Goal: Task Accomplishment & Management: Use online tool/utility

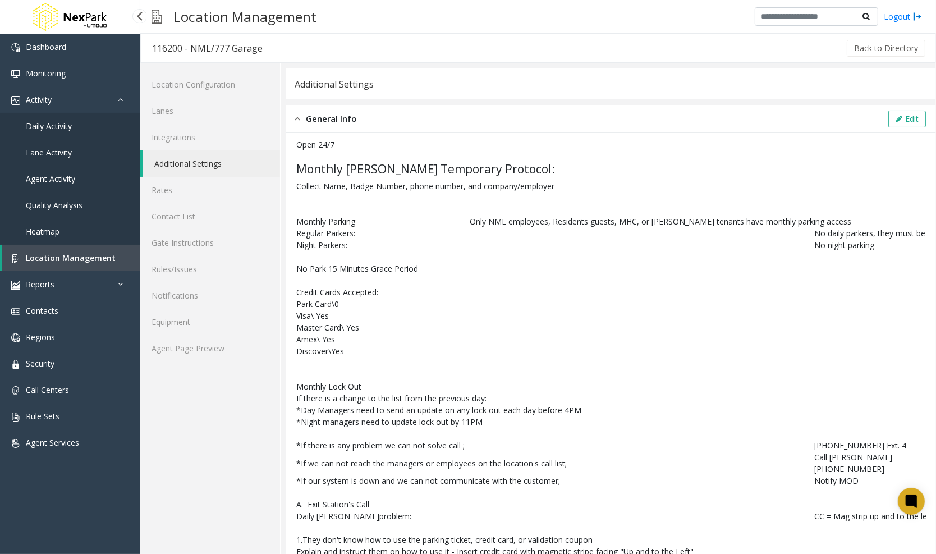
click at [66, 131] on span "Daily Activity" at bounding box center [49, 126] width 46 height 11
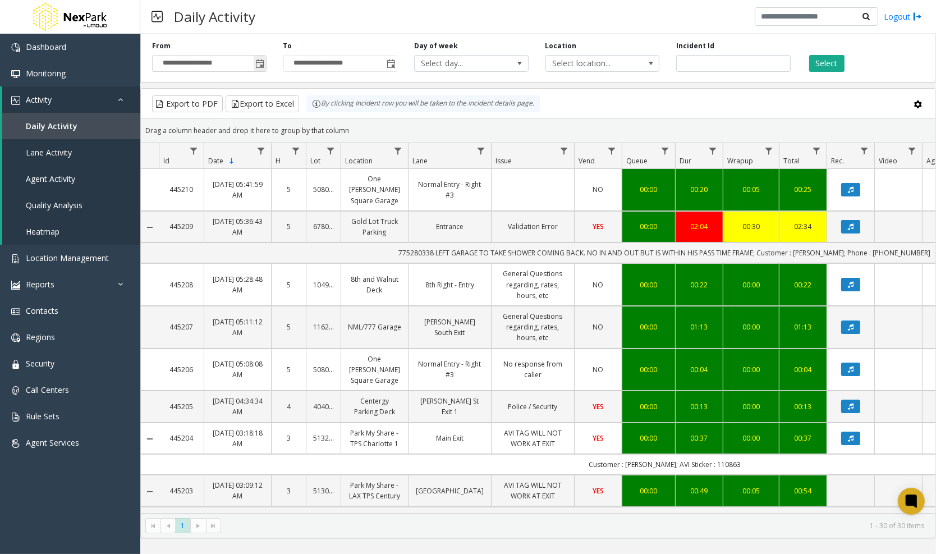
click at [263, 63] on span "Toggle popup" at bounding box center [260, 64] width 9 height 9
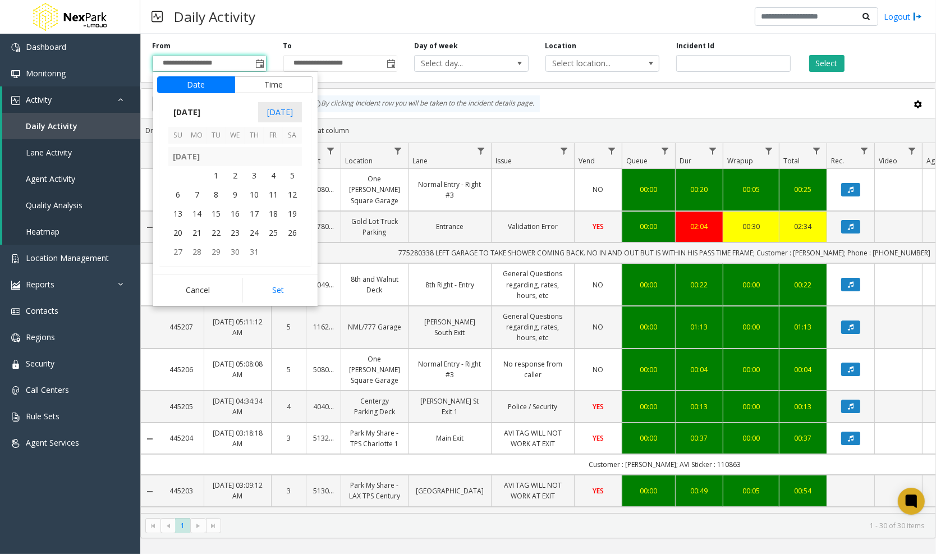
scroll to position [201184, 0]
click at [215, 171] on span "1" at bounding box center [216, 175] width 19 height 19
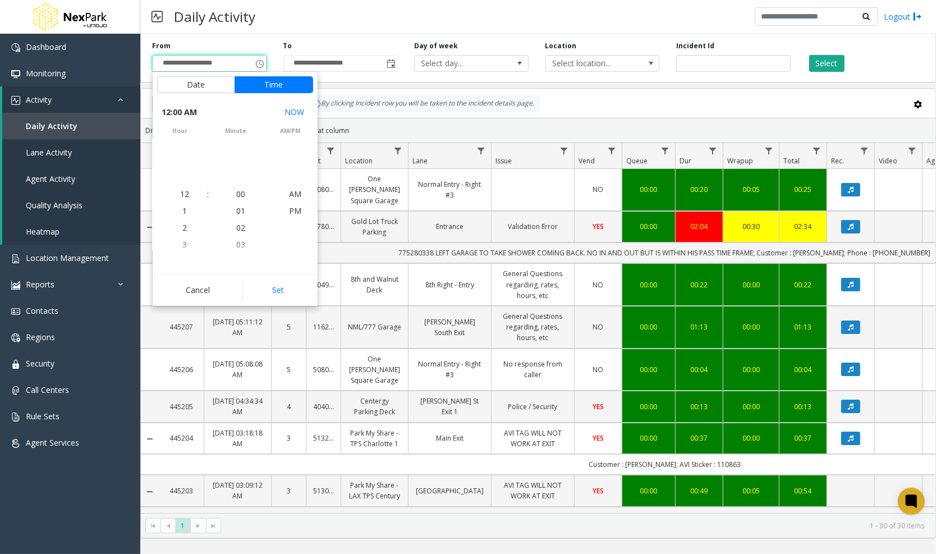
scroll to position [201206, 0]
click at [287, 300] on button "Set" at bounding box center [278, 290] width 71 height 25
type input "**********"
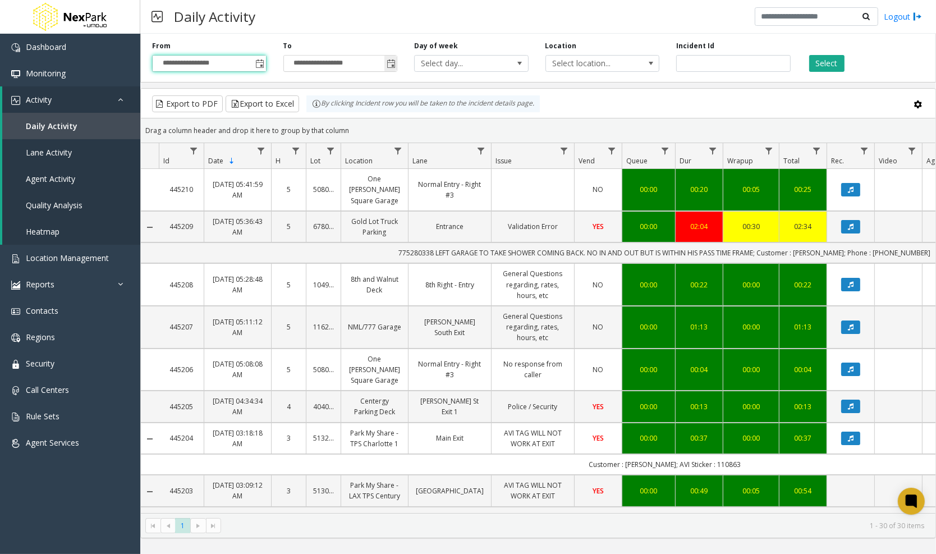
click at [390, 59] on span "Toggle popup" at bounding box center [391, 63] width 12 height 18
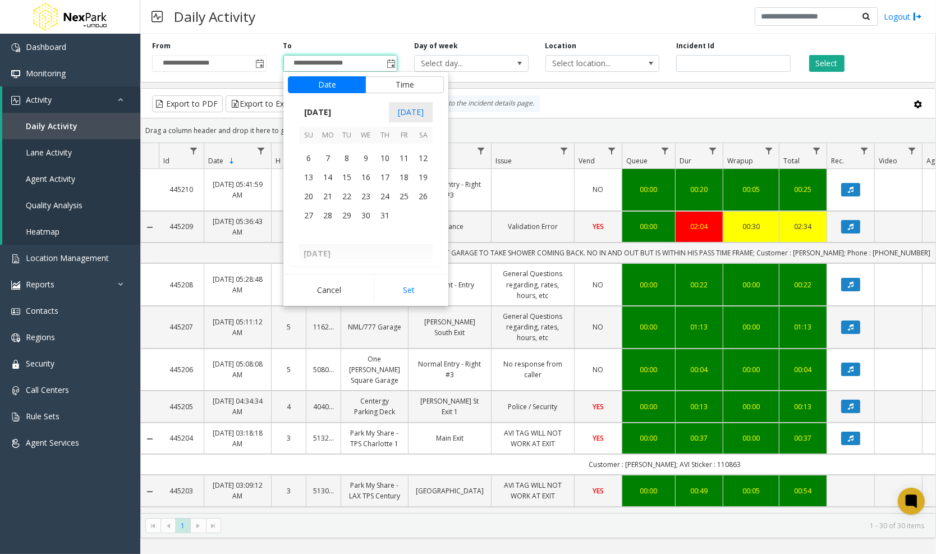
scroll to position [201219, 0]
click at [379, 219] on table "[DATE] 1 2 3 4 5 6 7 8 9 10 11 12 13 14 15 16 17 18 19 20 21 22 23 24 25 26 27 …" at bounding box center [366, 313] width 134 height 668
click at [379, 219] on span "31" at bounding box center [385, 217] width 19 height 19
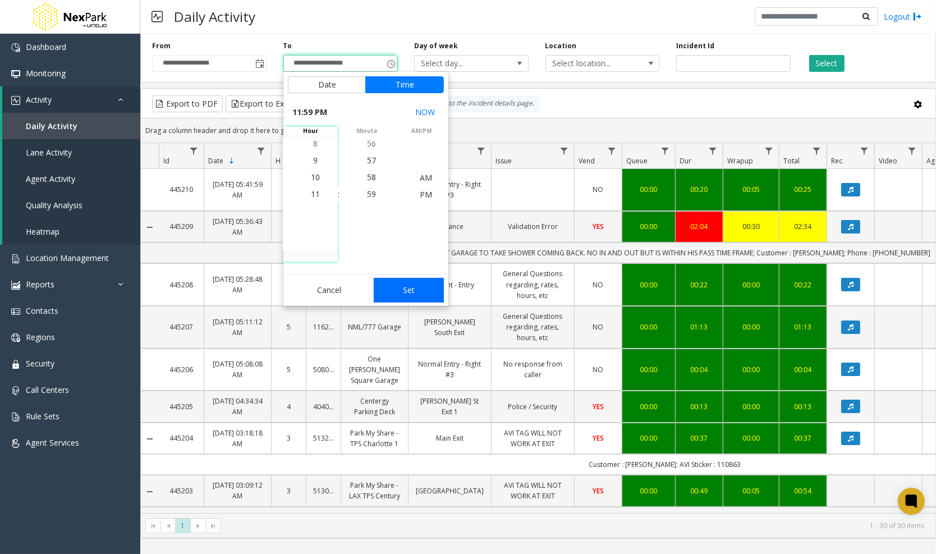
scroll to position [994, 0]
click at [398, 295] on button "Set" at bounding box center [409, 290] width 71 height 25
type input "**********"
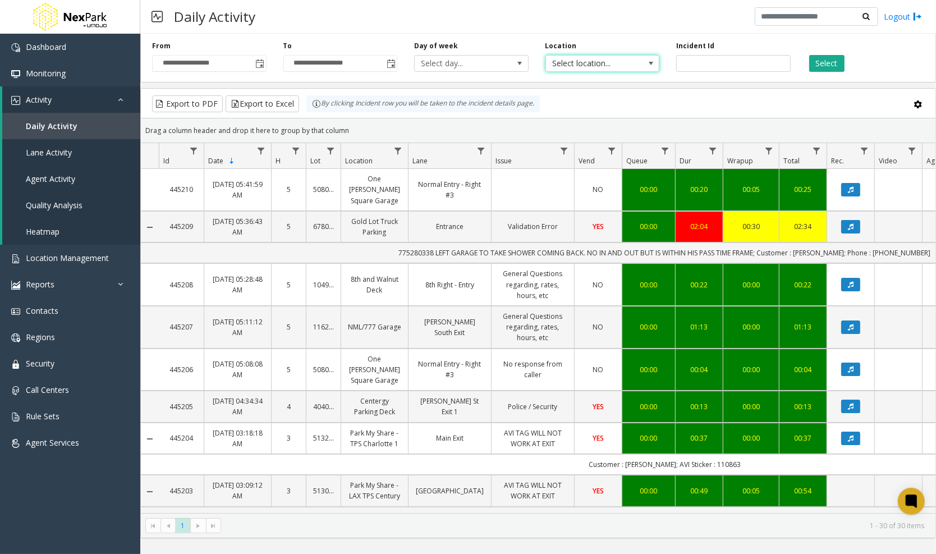
click at [567, 59] on span "Select location..." at bounding box center [591, 64] width 90 height 16
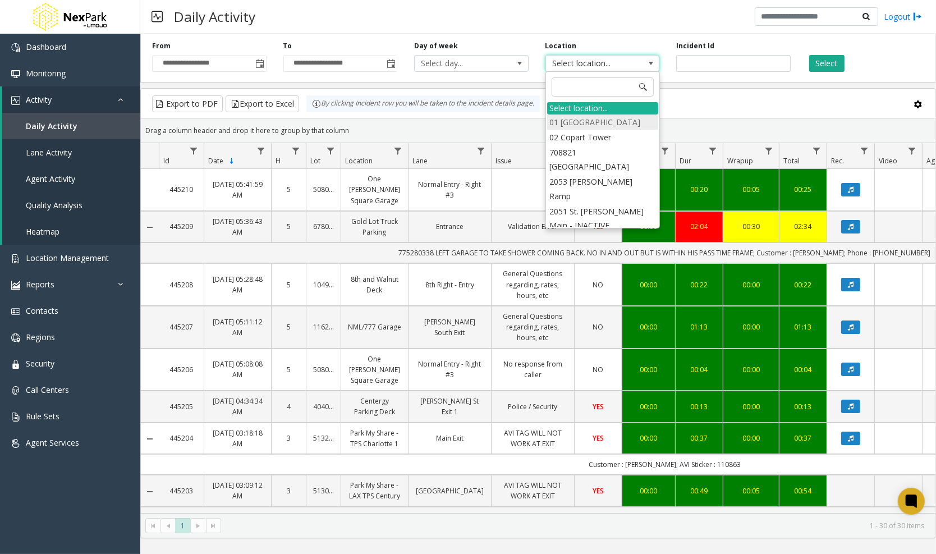
click at [572, 120] on li "01 [GEOGRAPHIC_DATA]" at bounding box center [602, 122] width 111 height 15
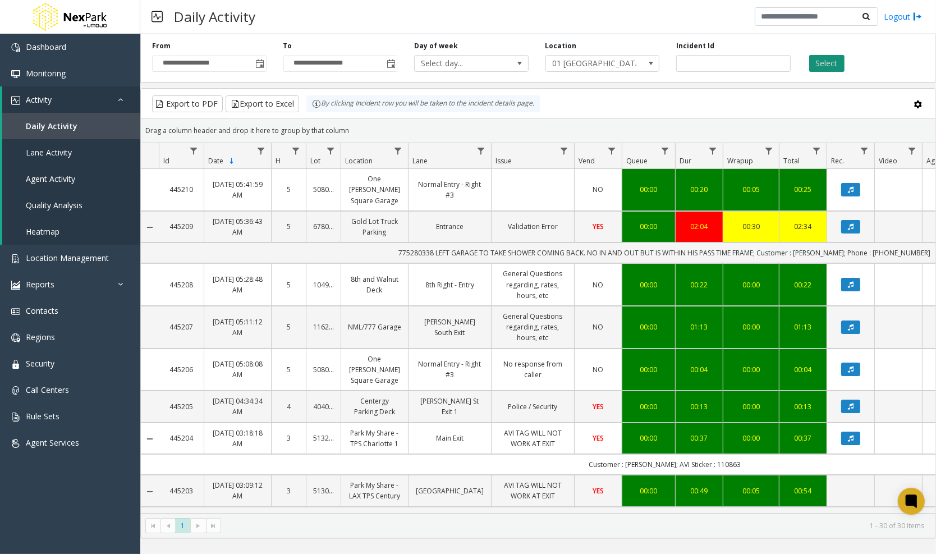
click at [820, 60] on button "Select" at bounding box center [826, 63] width 35 height 17
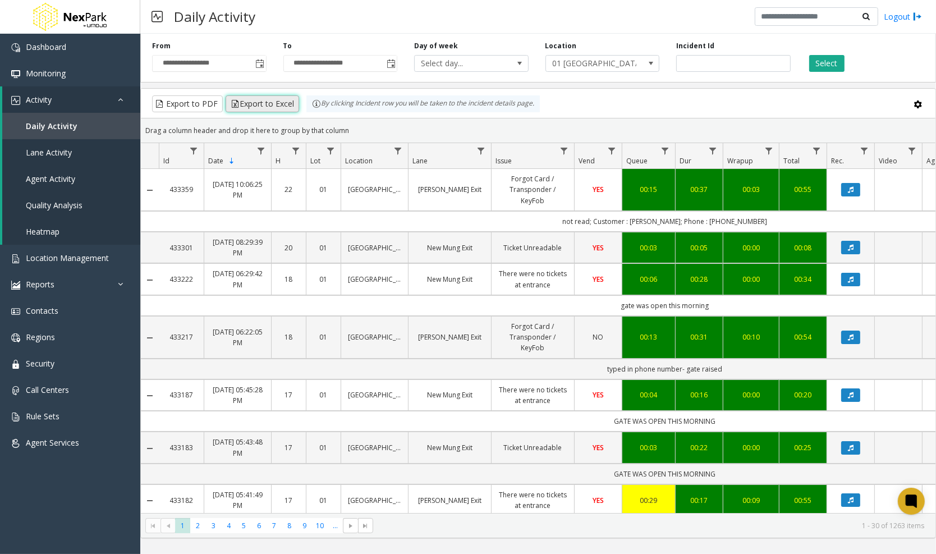
click at [260, 102] on button "Export to Excel" at bounding box center [263, 103] width 74 height 17
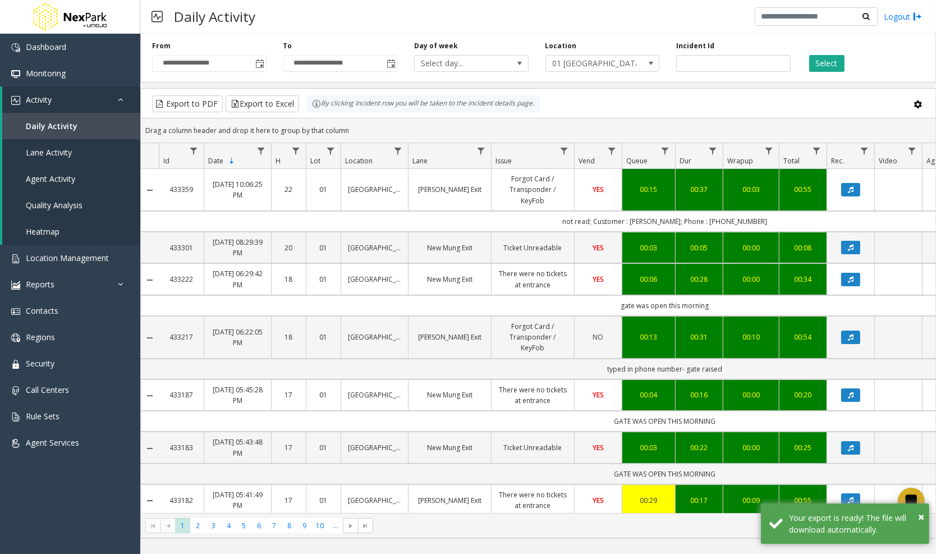
click at [600, 16] on div "Daily Activity Logout" at bounding box center [538, 17] width 796 height 34
